Goal: Navigation & Orientation: Find specific page/section

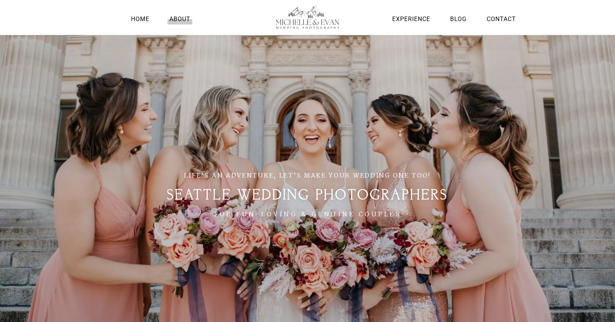
click at [184, 19] on link "About" at bounding box center [180, 19] width 25 height 10
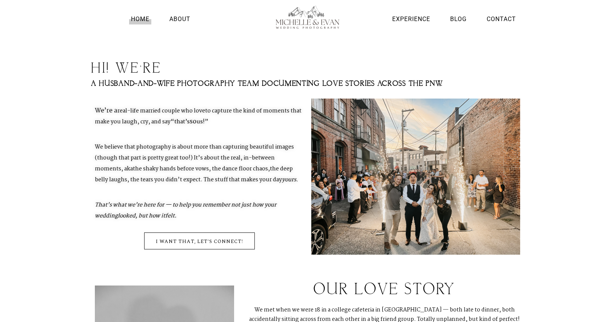
click at [142, 22] on link "Home" at bounding box center [140, 19] width 22 height 10
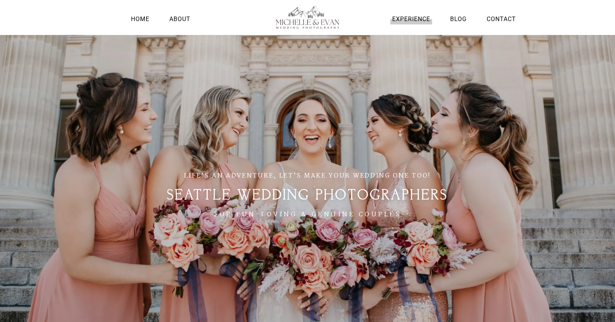
click at [417, 20] on link "Experience" at bounding box center [411, 19] width 42 height 10
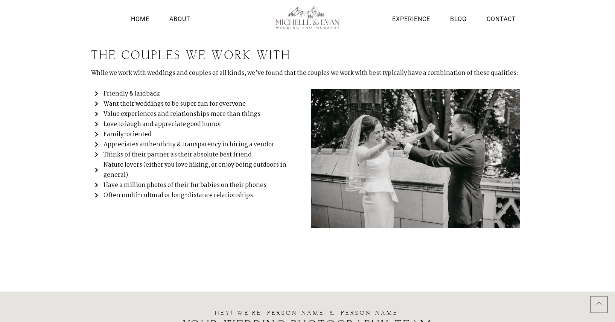
scroll to position [1357, 0]
